Goal: Information Seeking & Learning: Learn about a topic

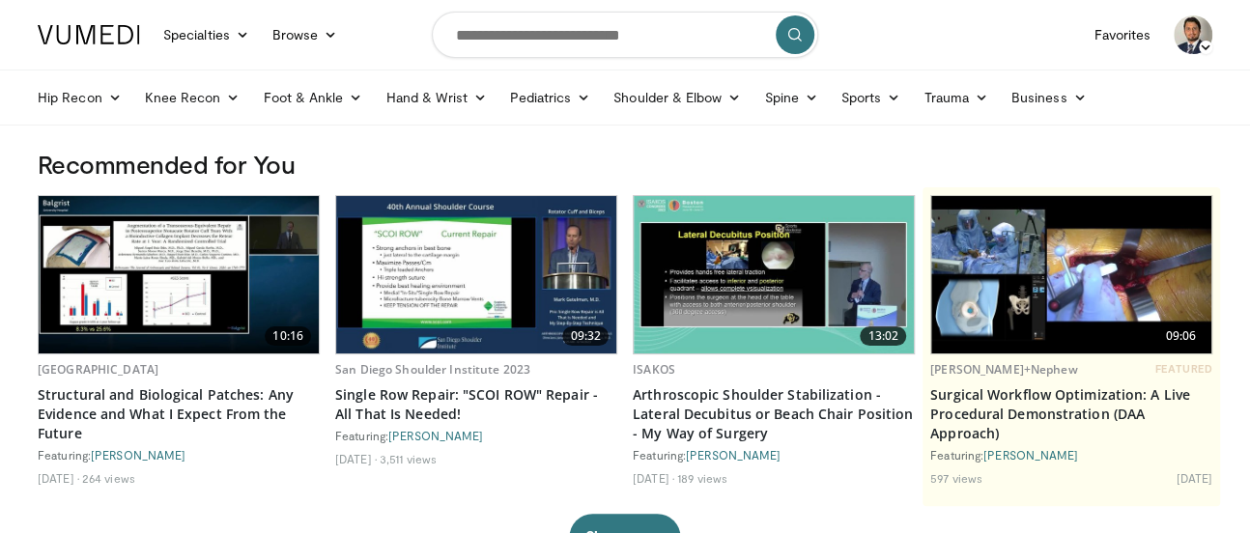
click at [512, 489] on div "09:32 San Diego Shoulder Institute 2023 Single Row Repair: "SCOI ROW" Repair - …" at bounding box center [476, 346] width 282 height 303
click at [868, 86] on link "Sports" at bounding box center [871, 97] width 83 height 39
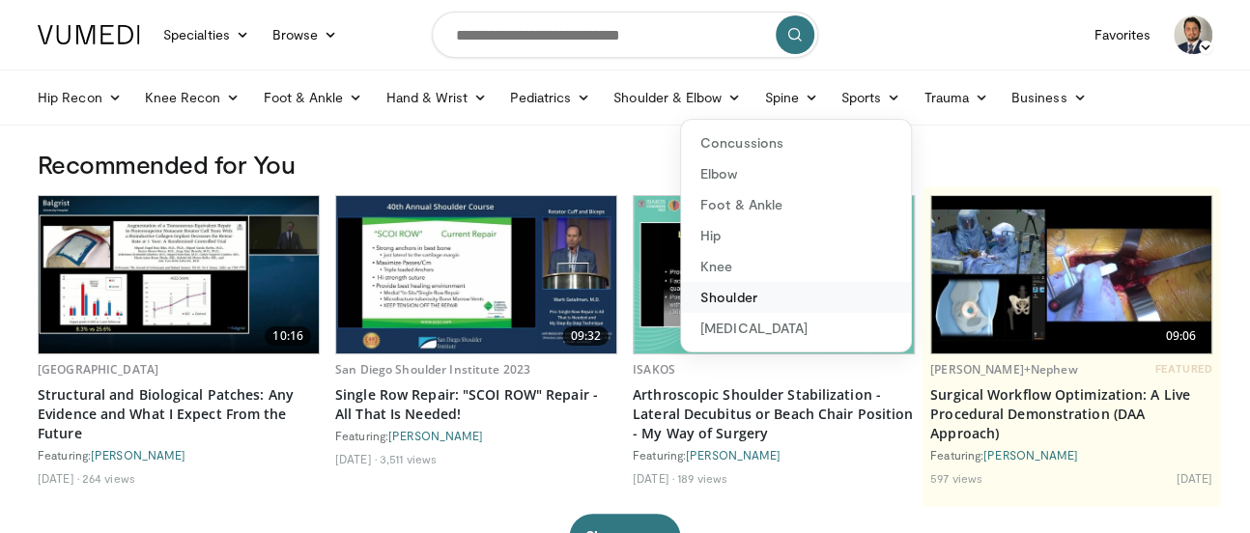
click at [723, 296] on link "Shoulder" at bounding box center [796, 297] width 230 height 31
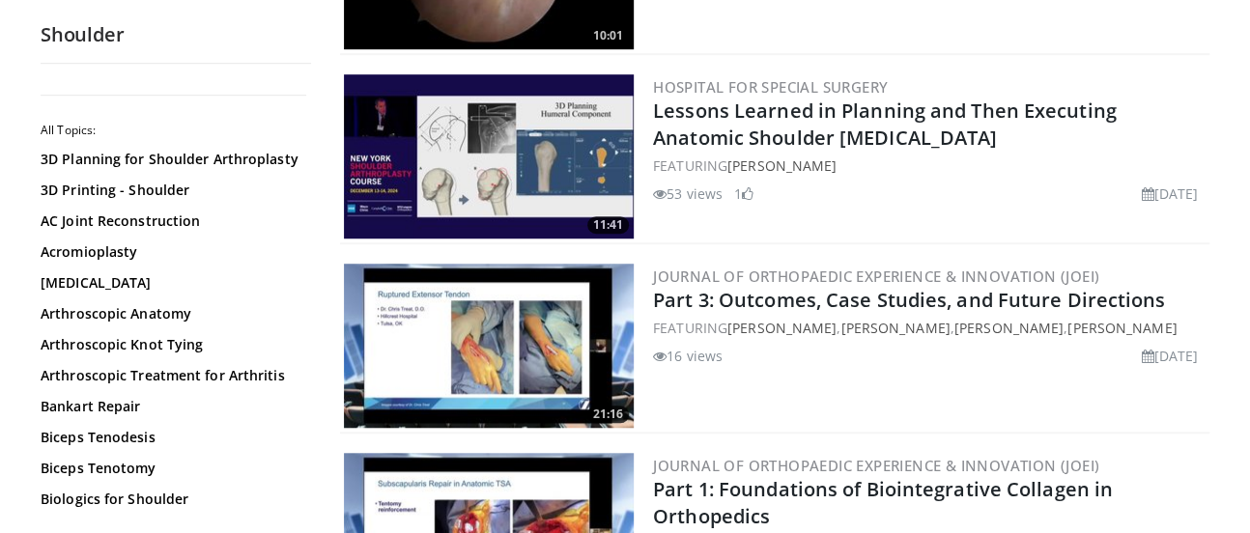
scroll to position [4754, 0]
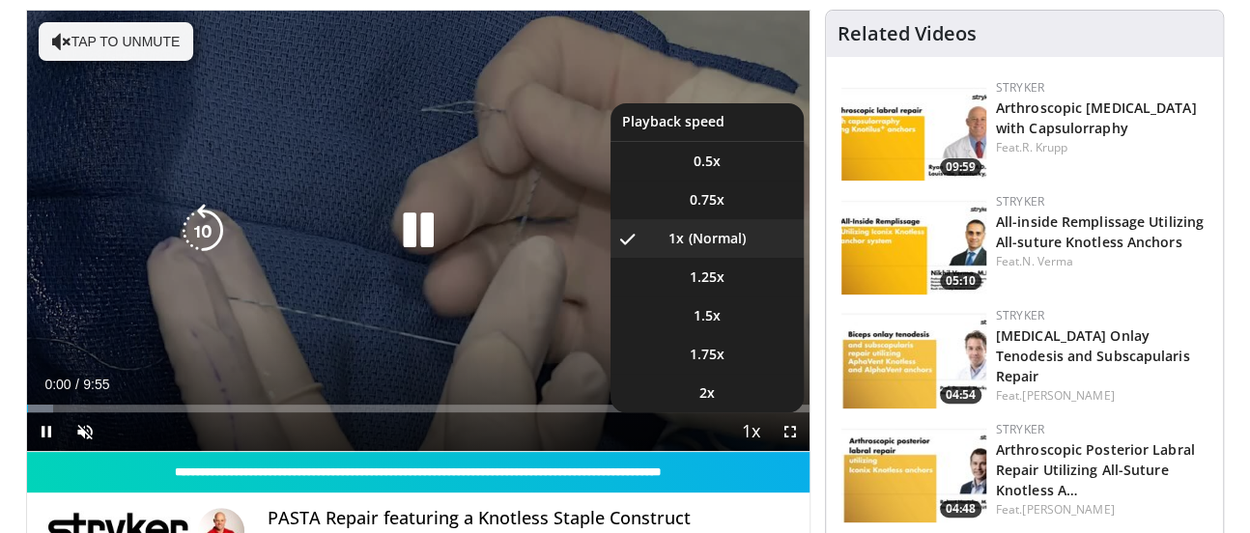
scroll to position [145, 0]
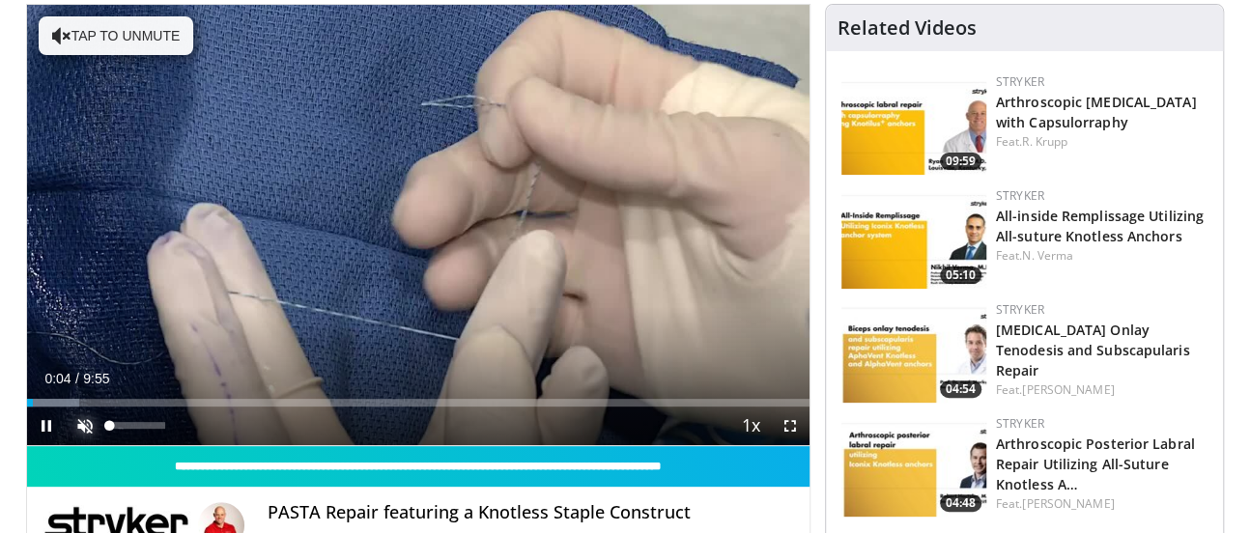
click at [85, 417] on span "Video Player" at bounding box center [85, 426] width 39 height 39
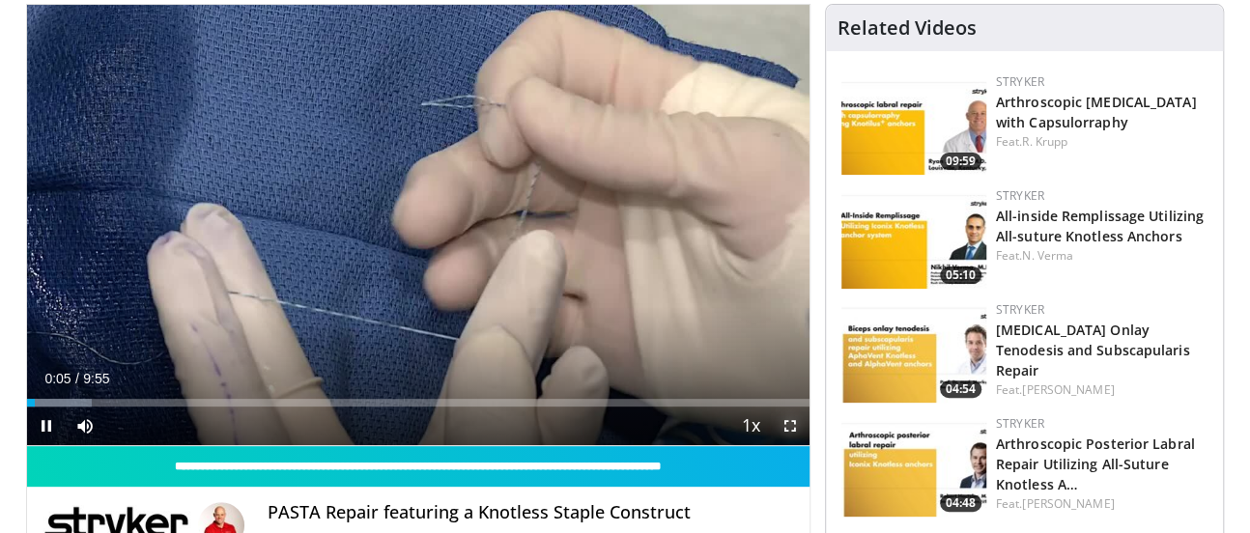
click at [783, 420] on span "Video Player" at bounding box center [790, 426] width 39 height 39
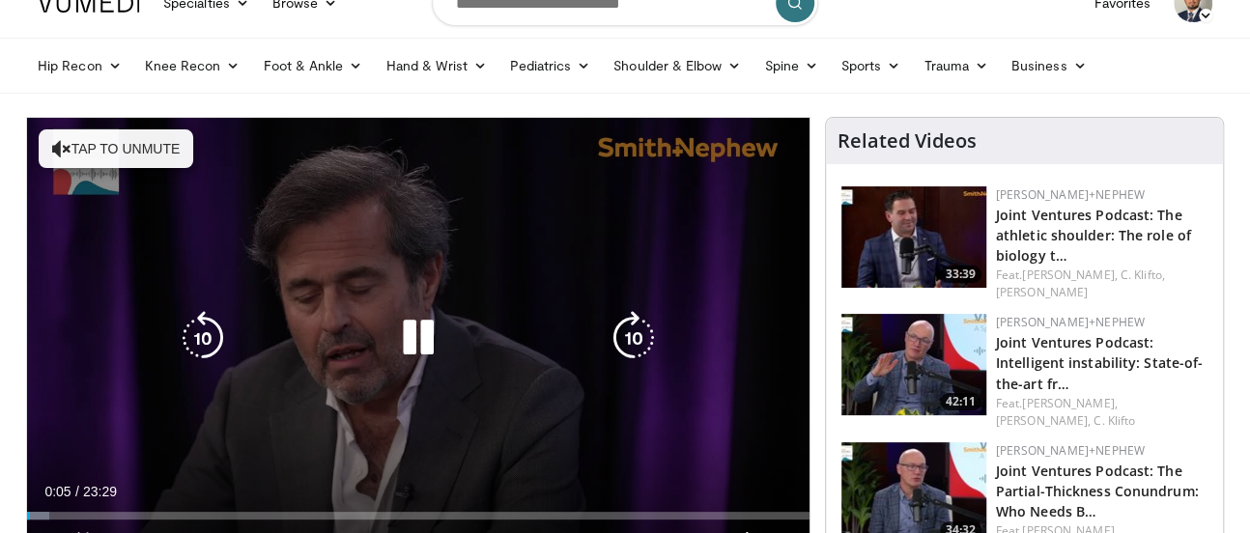
scroll to position [33, 0]
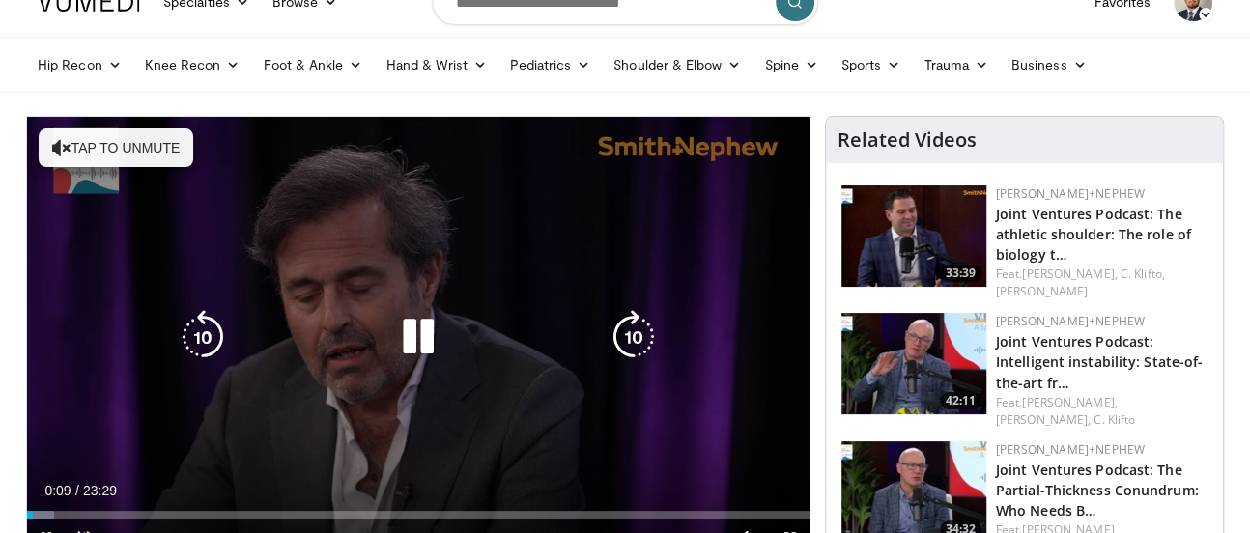
click at [83, 145] on button "Tap to unmute" at bounding box center [116, 147] width 155 height 39
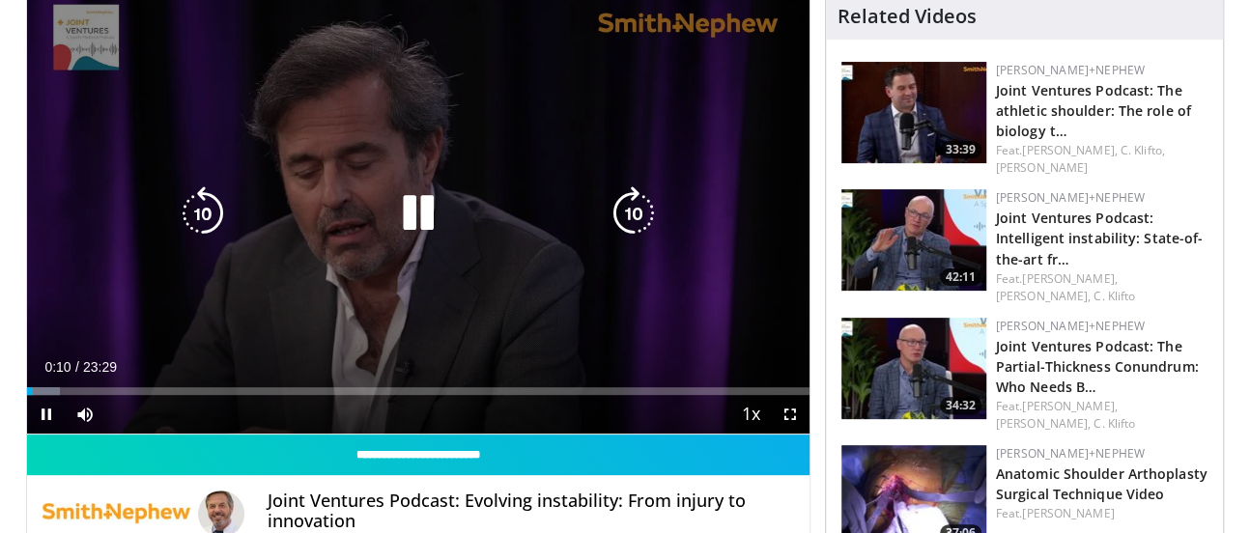
scroll to position [158, 0]
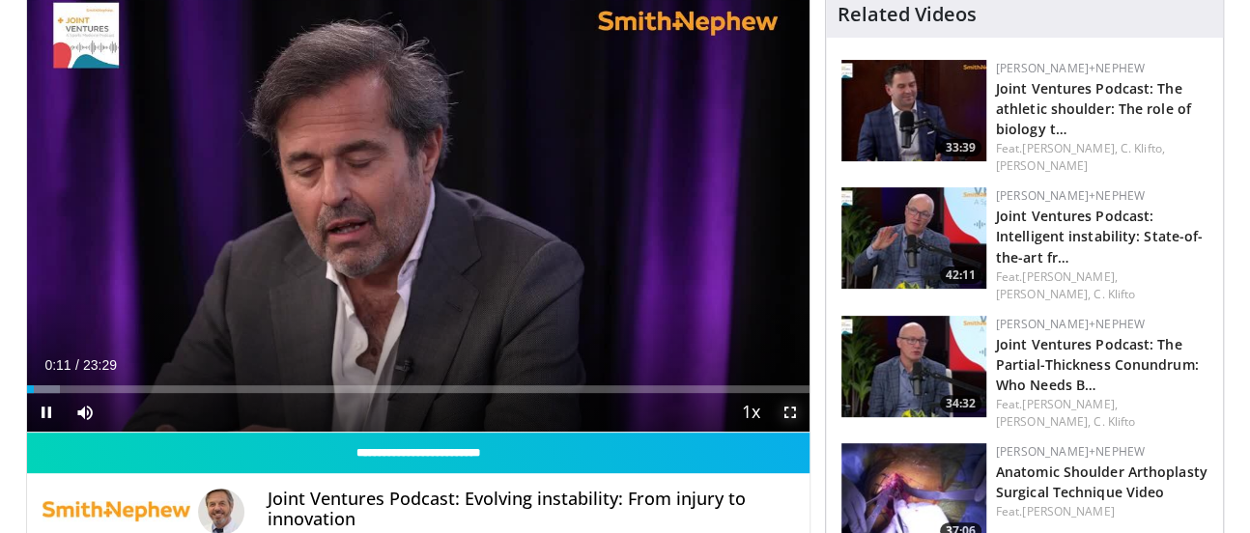
click at [796, 420] on span "Video Player" at bounding box center [790, 412] width 39 height 39
